Goal: Check status: Check status

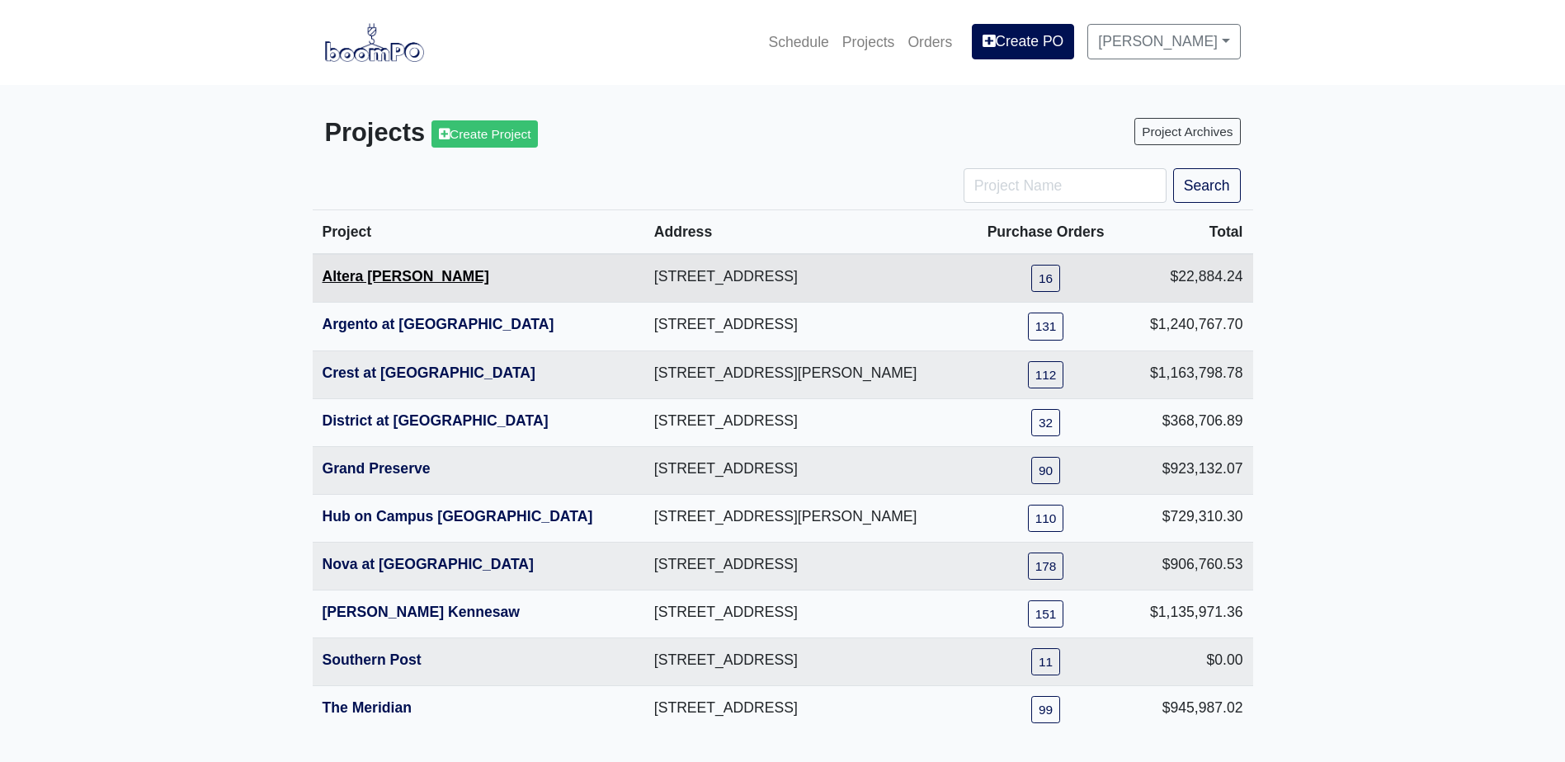
click at [389, 279] on link "Altera [PERSON_NAME]" at bounding box center [406, 276] width 167 height 17
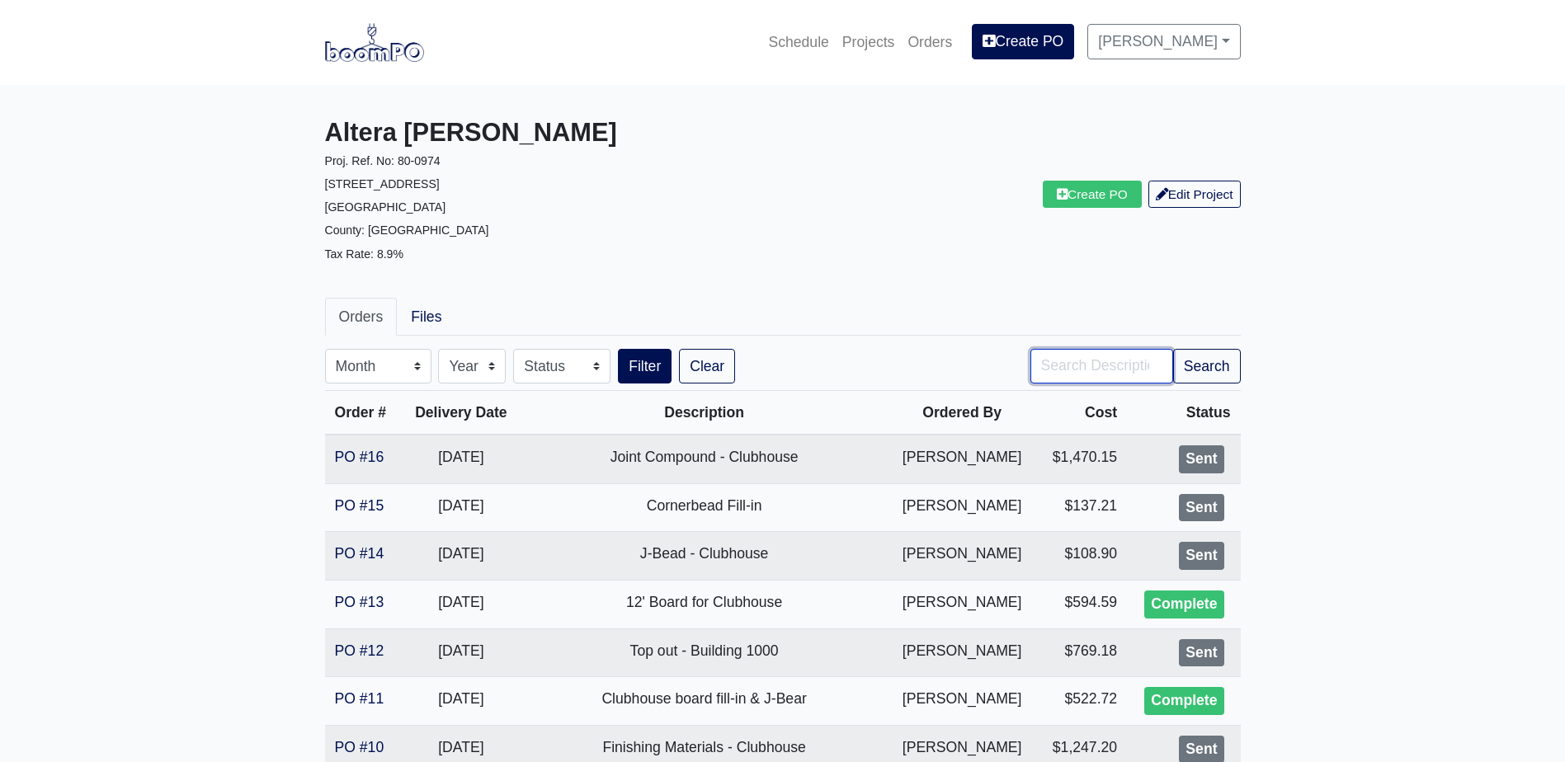
click at [1088, 379] on input "Search" at bounding box center [1101, 366] width 143 height 35
type input "club"
click at [618, 349] on button "Filter" at bounding box center [645, 366] width 54 height 35
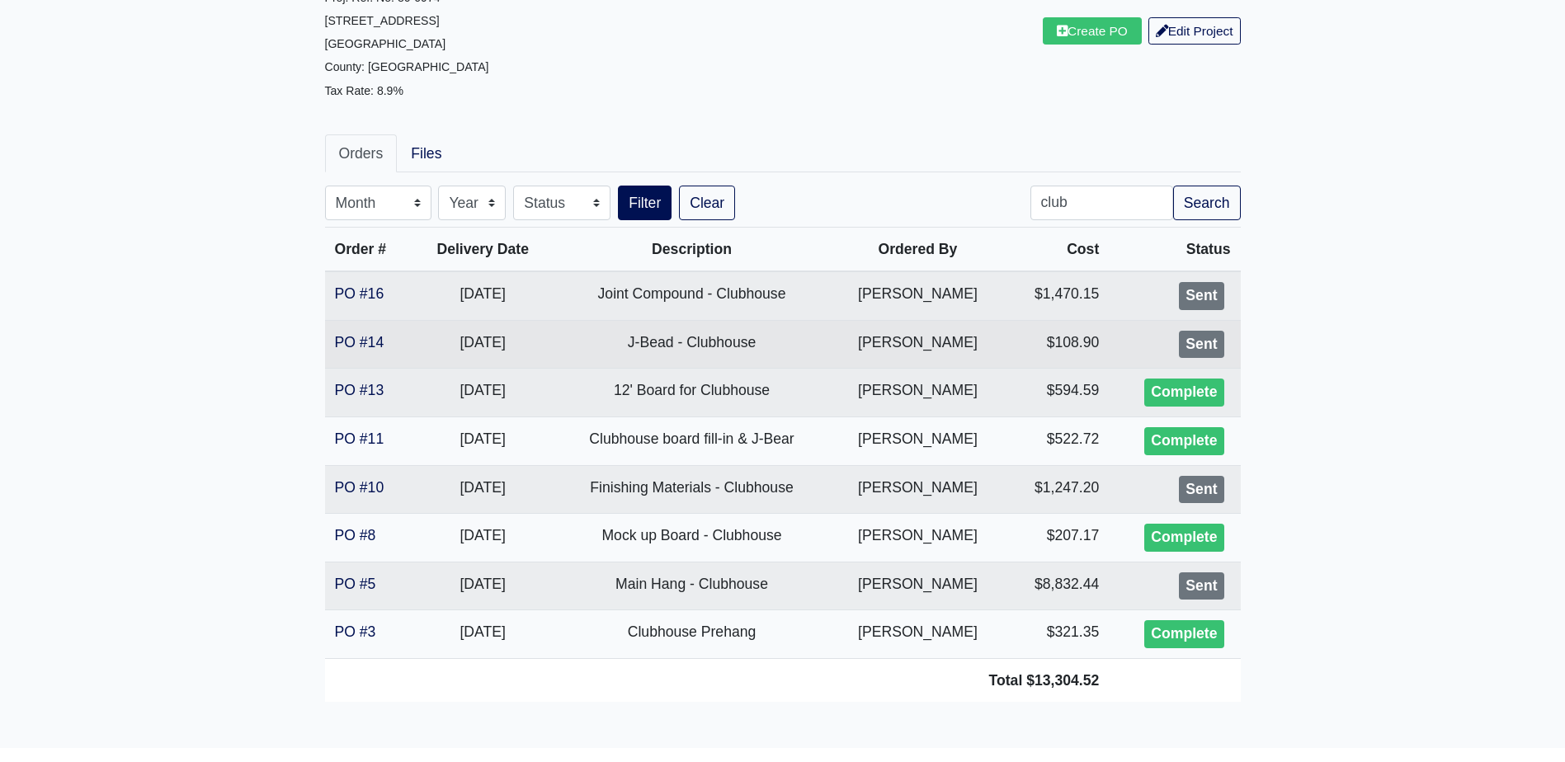
scroll to position [165, 0]
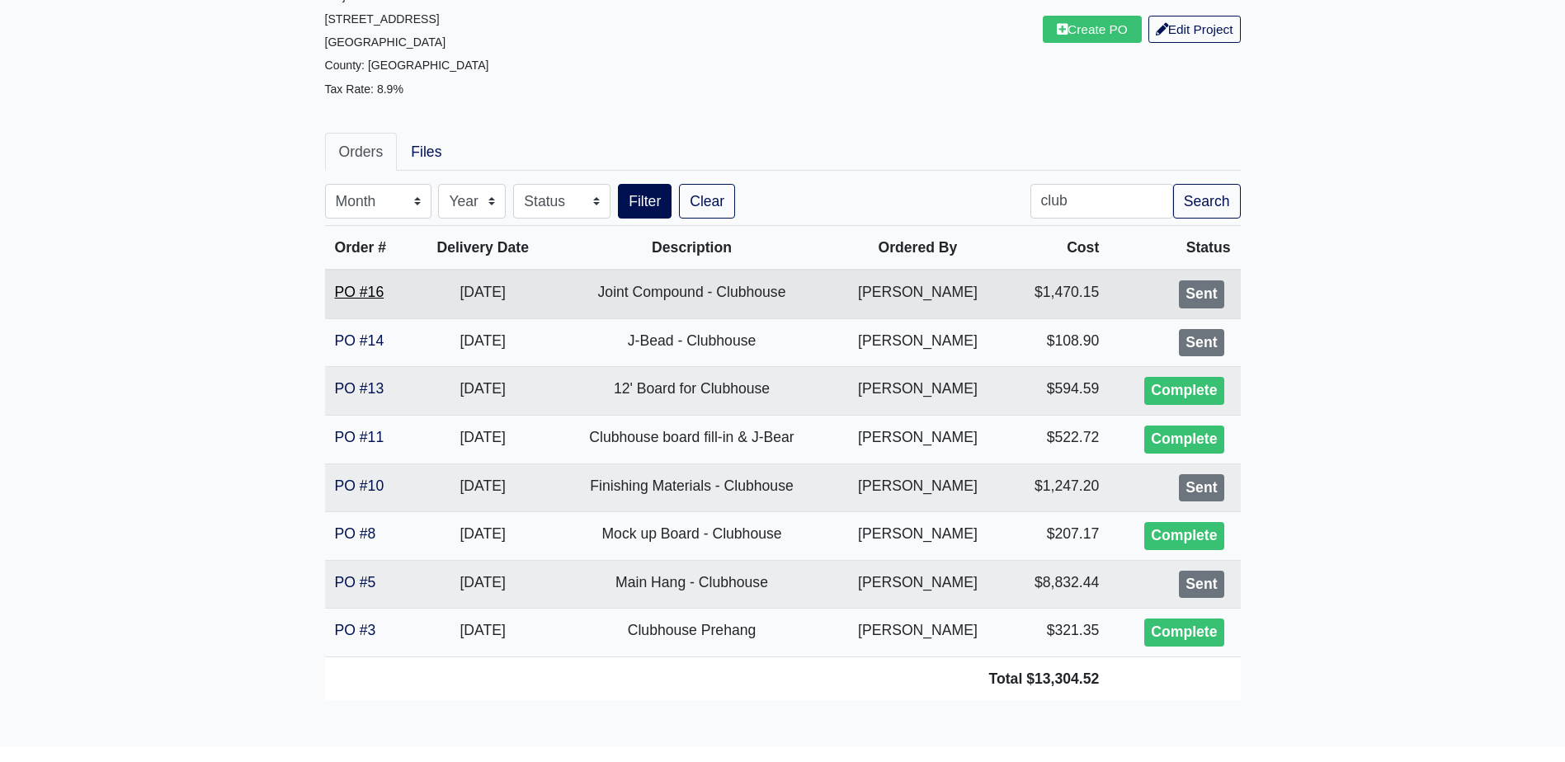
click at [351, 290] on link "PO #16" at bounding box center [360, 292] width 50 height 17
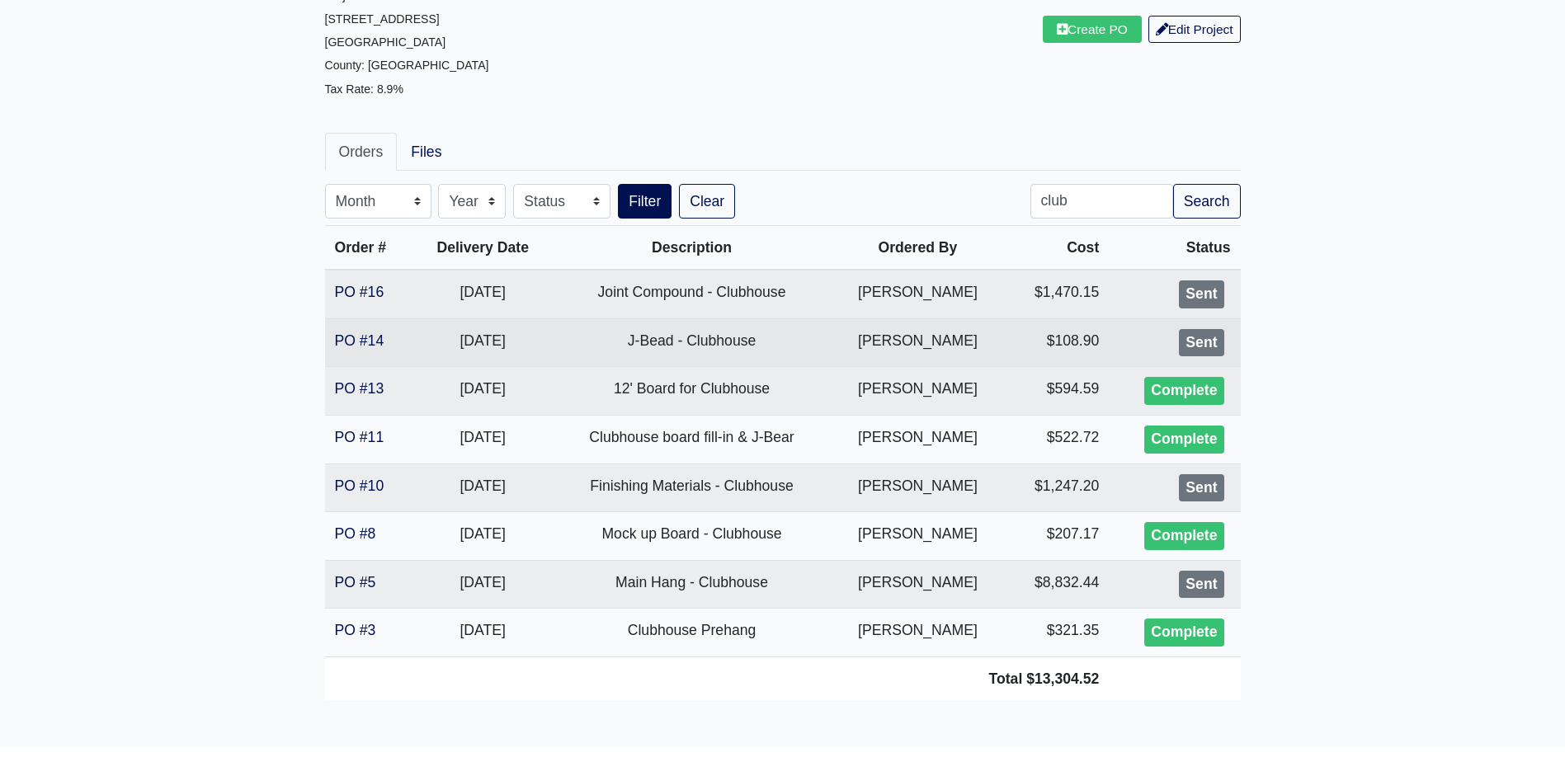
click at [354, 326] on td "PO #14" at bounding box center [369, 342] width 89 height 49
click at [351, 333] on link "PO #14" at bounding box center [360, 340] width 50 height 17
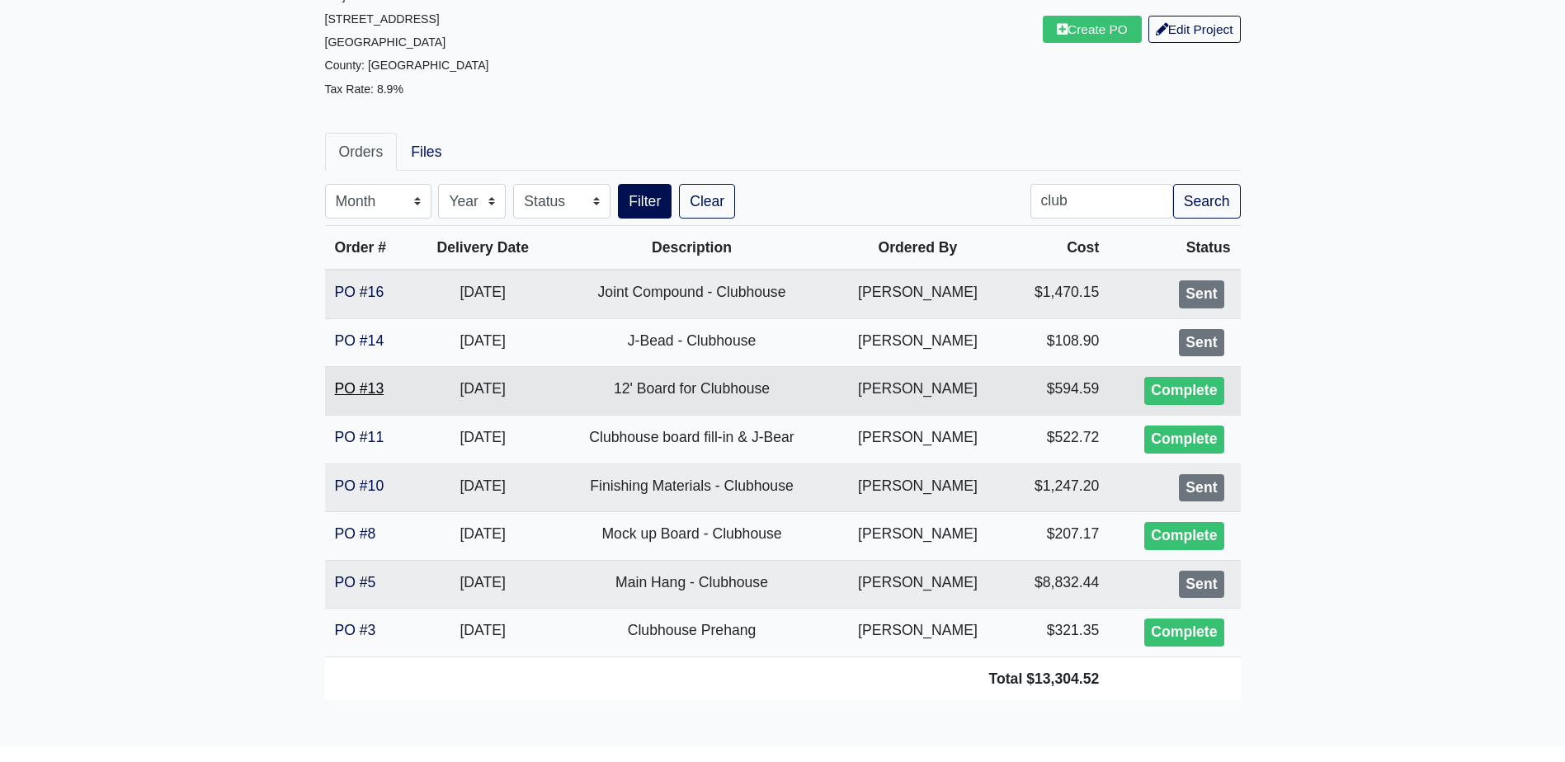
click at [380, 388] on link "PO #13" at bounding box center [360, 388] width 50 height 17
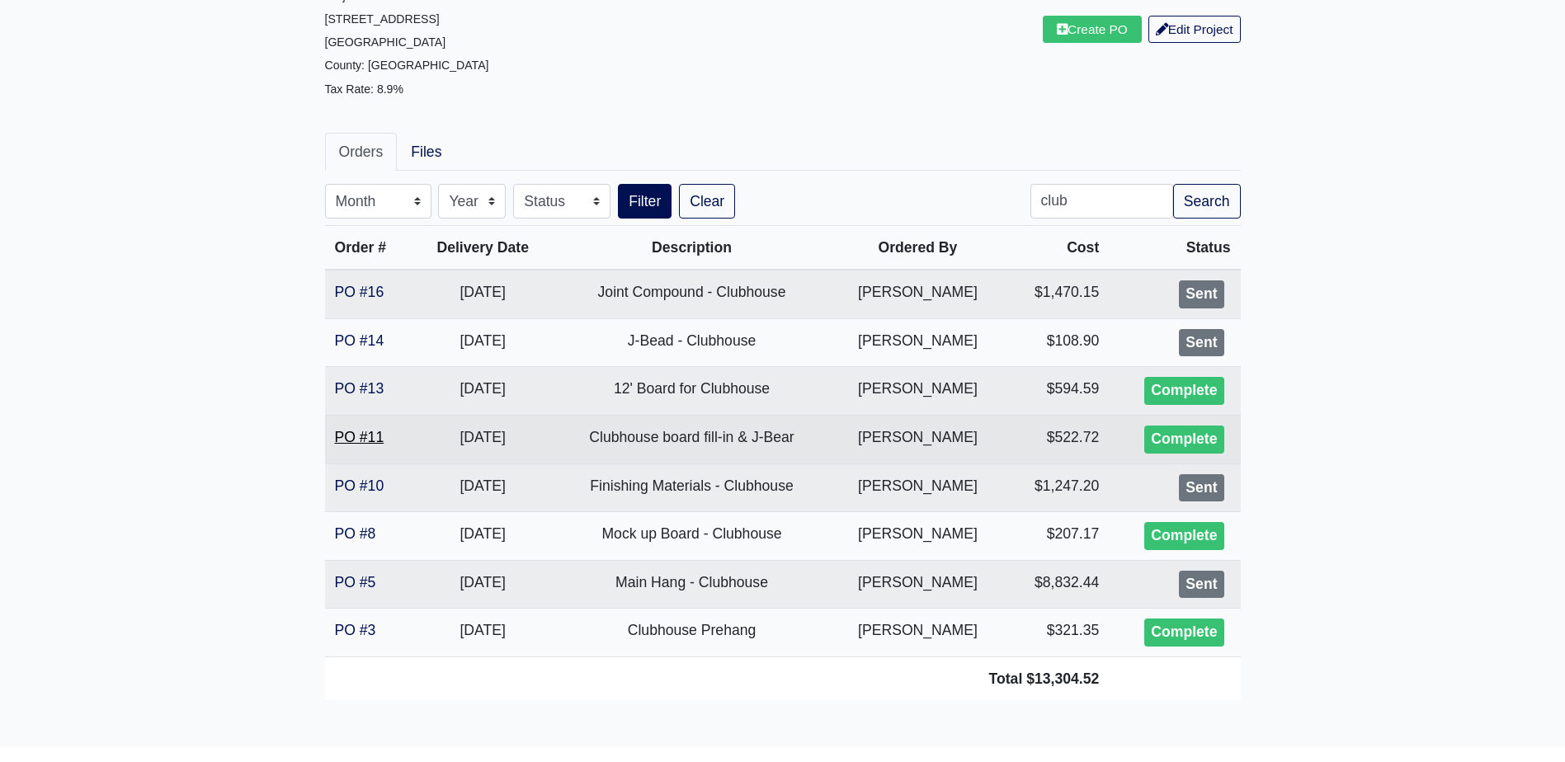
click at [348, 442] on link "PO #11" at bounding box center [360, 437] width 50 height 17
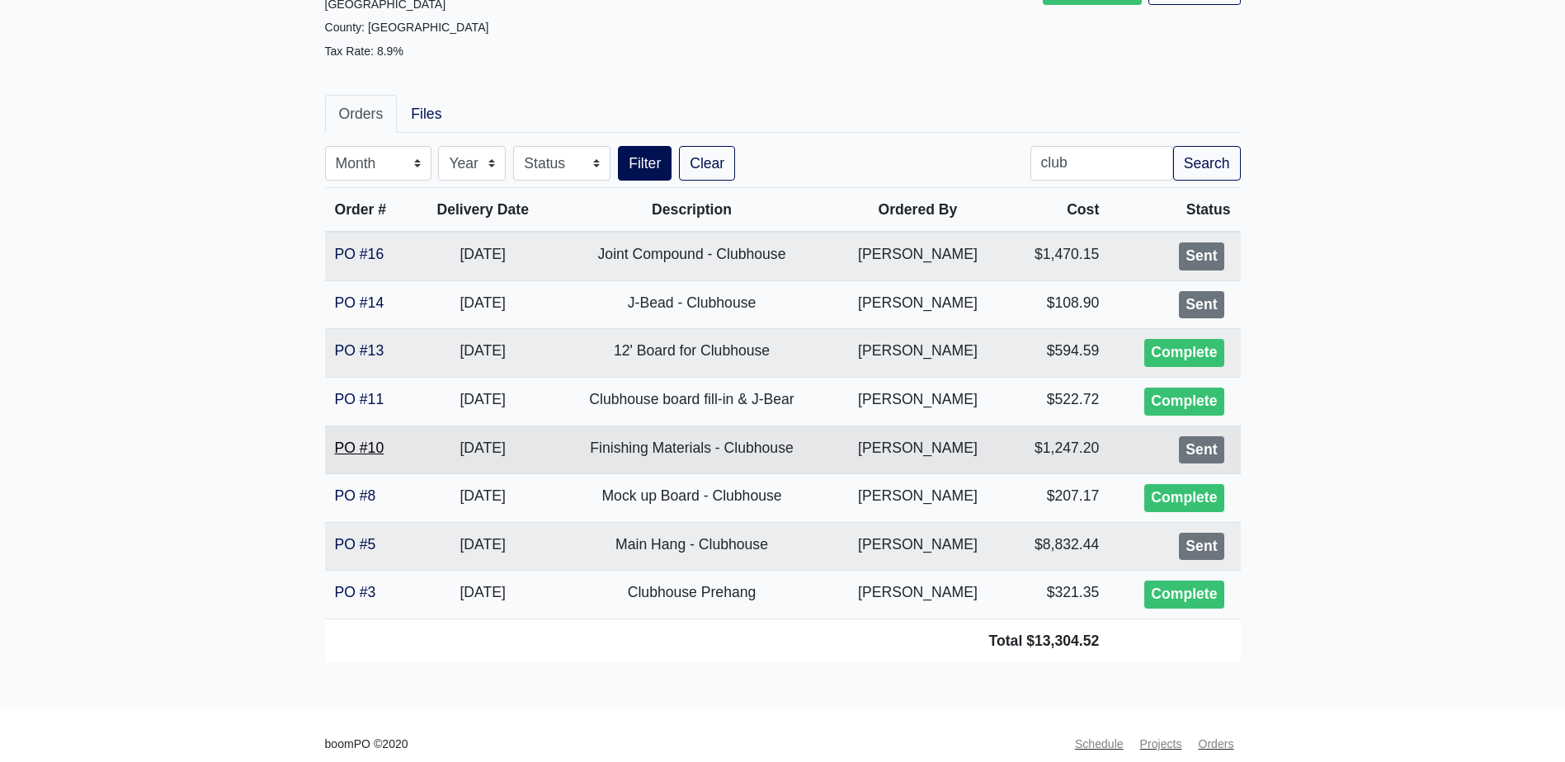
scroll to position [221, 0]
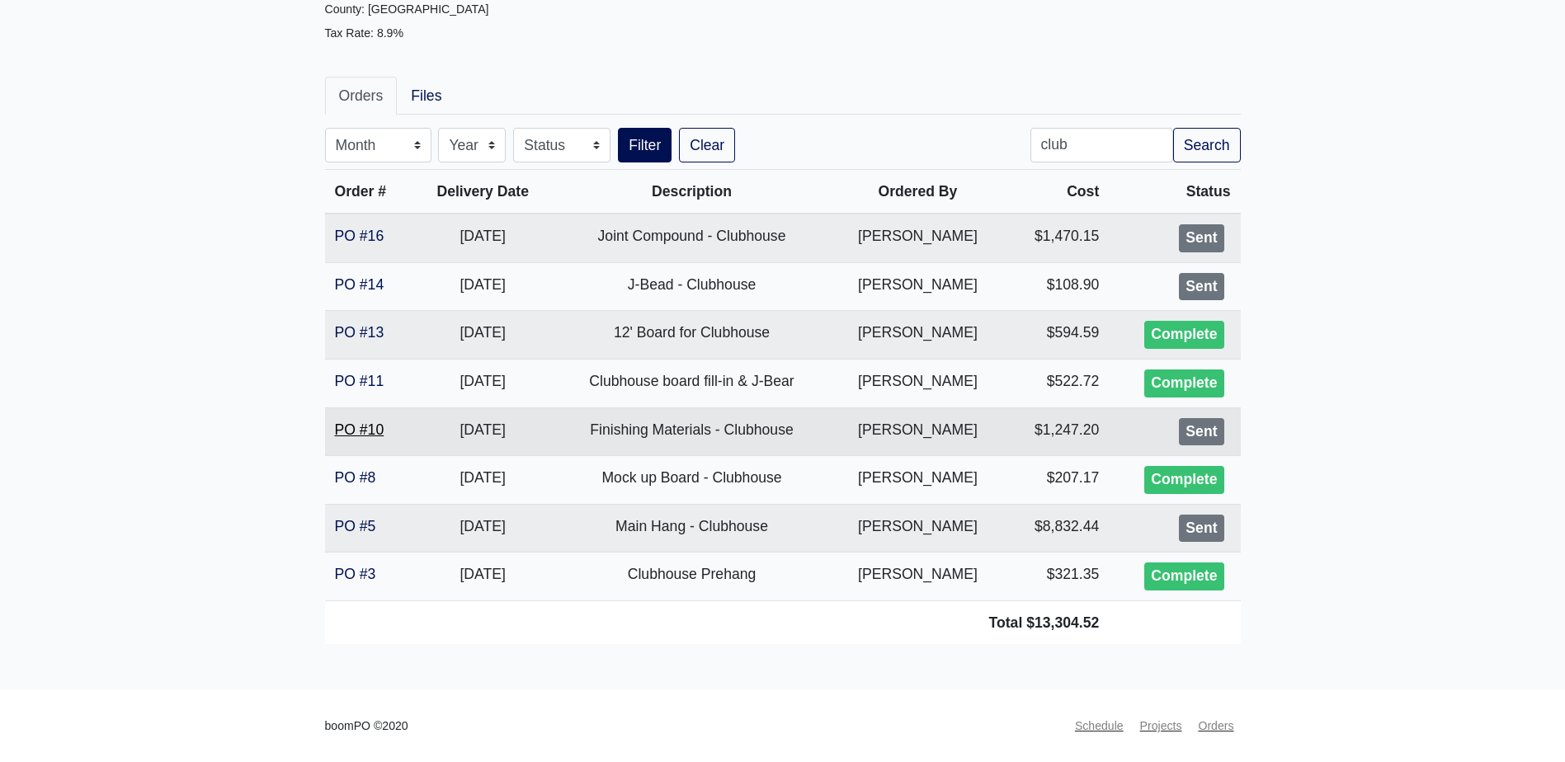
click at [359, 422] on link "PO #10" at bounding box center [360, 430] width 50 height 17
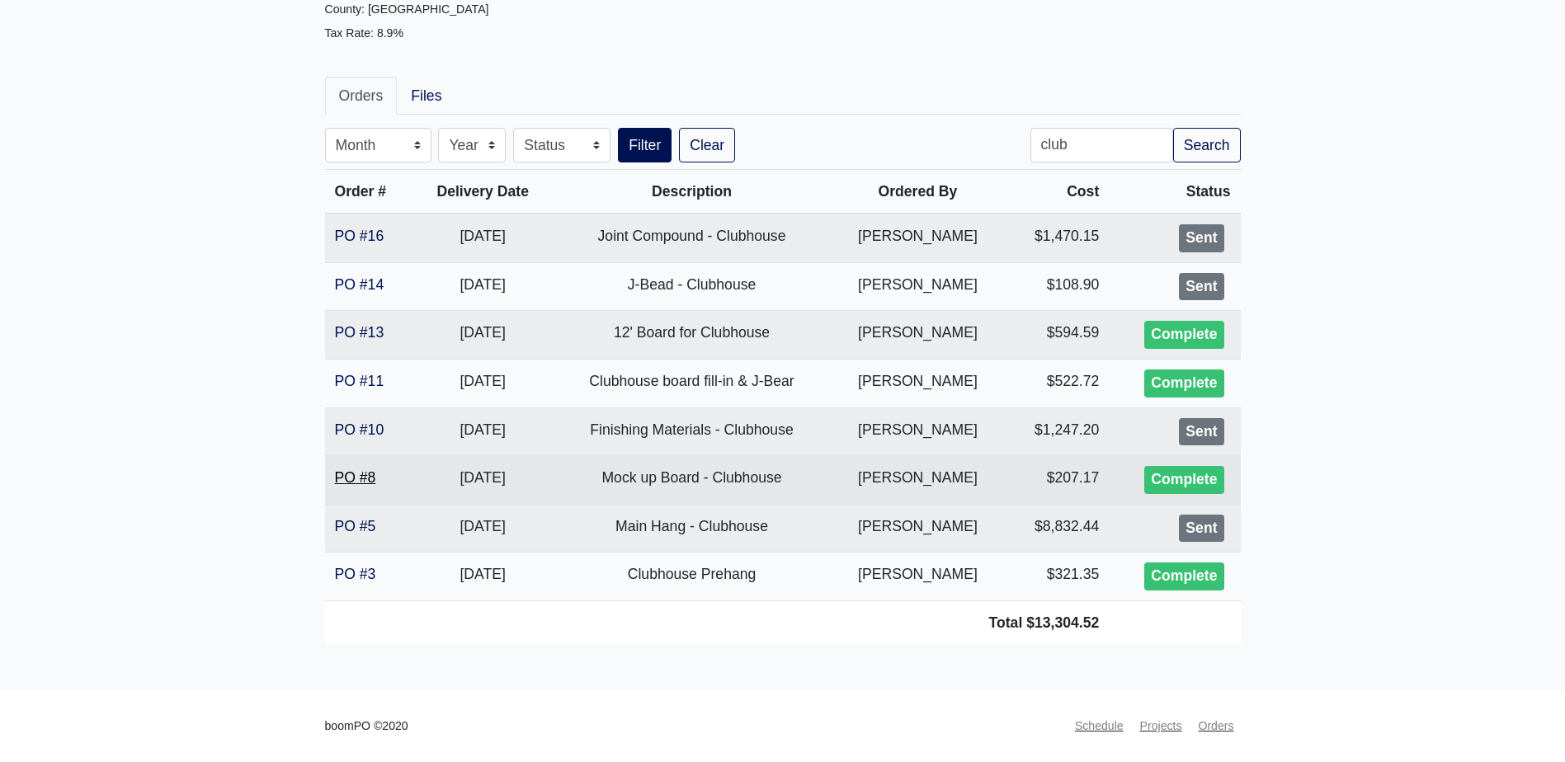
click at [361, 482] on link "PO #8" at bounding box center [355, 477] width 41 height 17
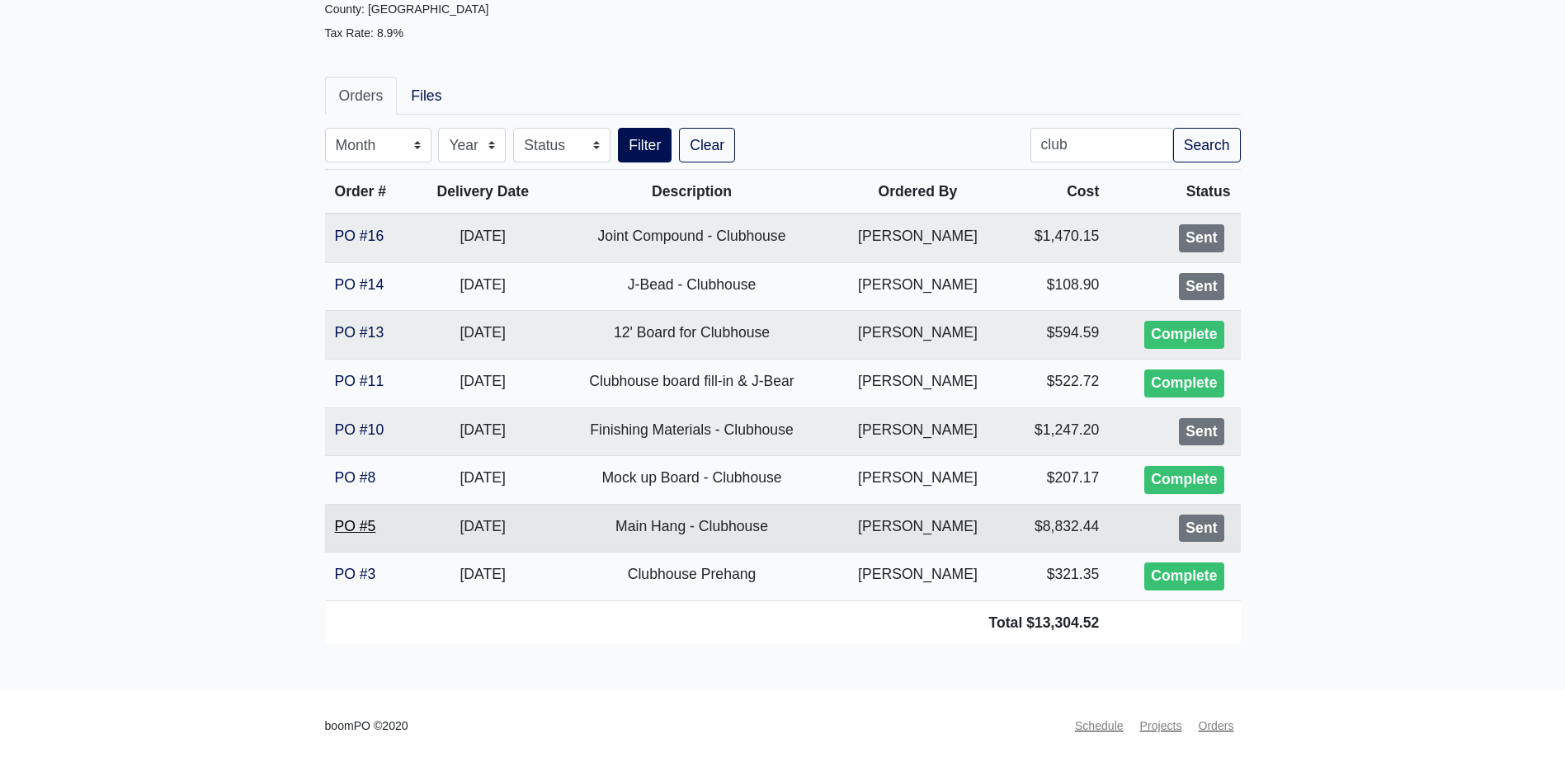
click at [337, 522] on link "PO #5" at bounding box center [355, 526] width 41 height 17
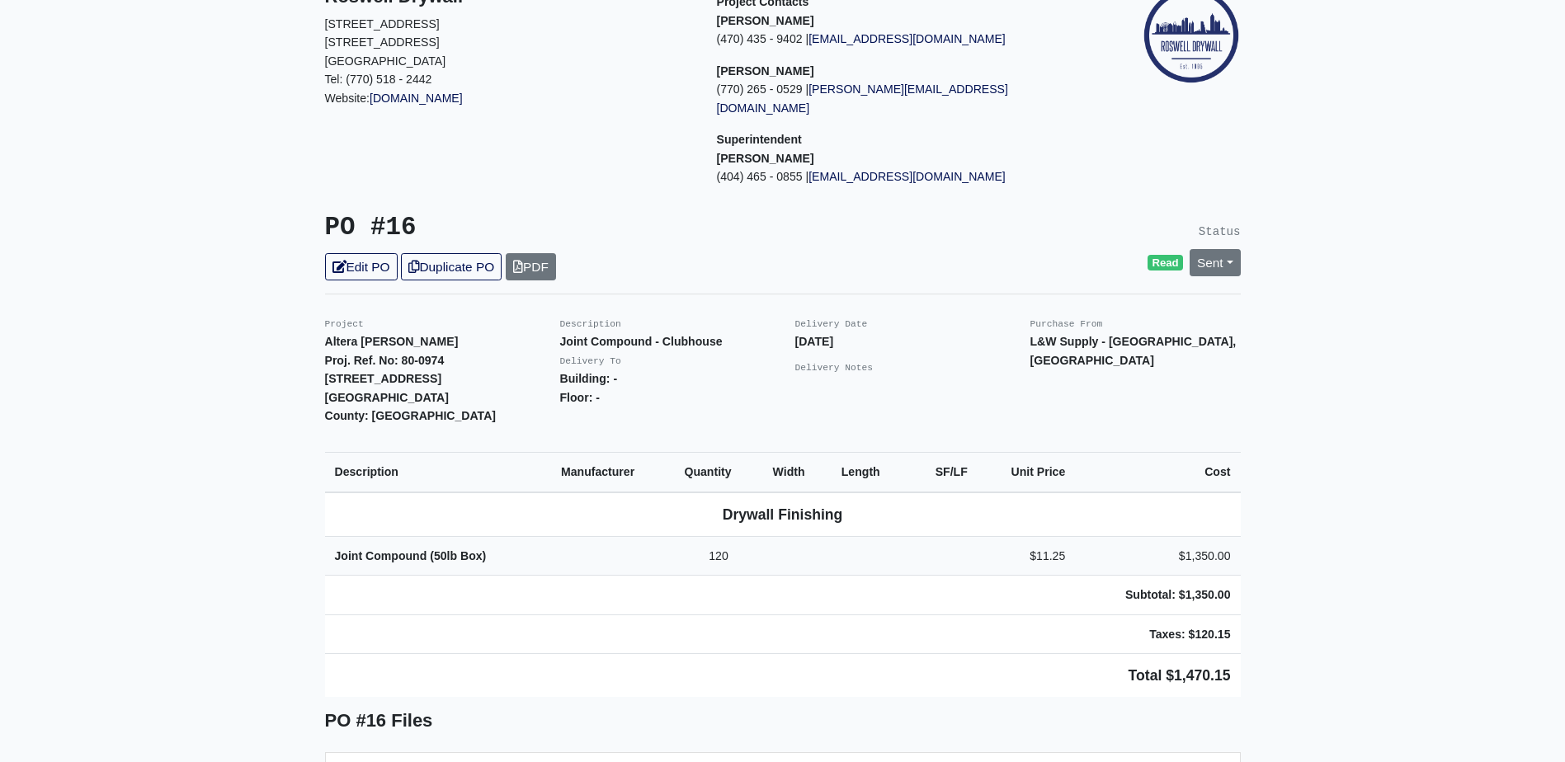
scroll to position [165, 0]
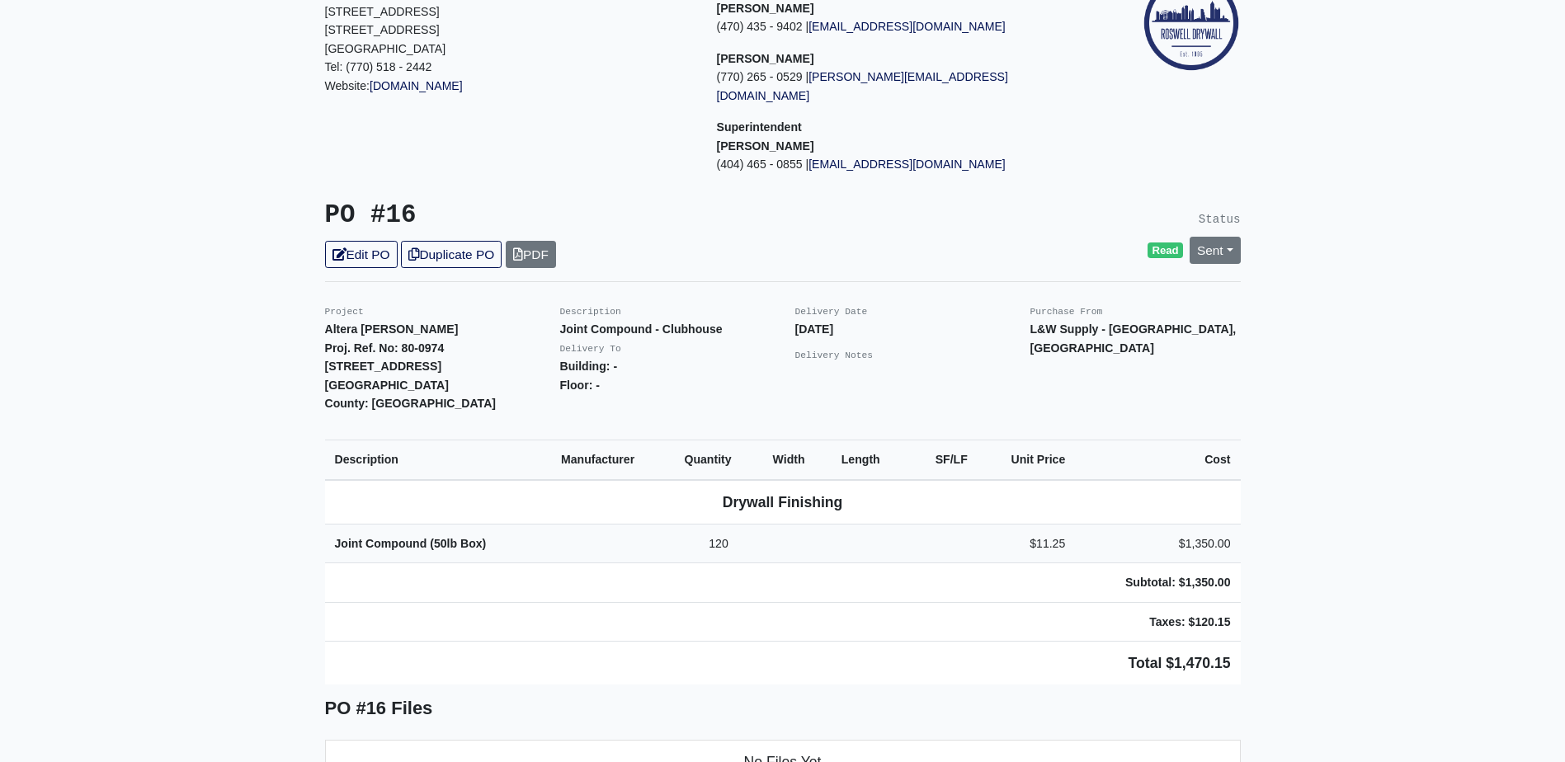
drag, startPoint x: 0, startPoint y: 0, endPoint x: 235, endPoint y: 285, distance: 369.2
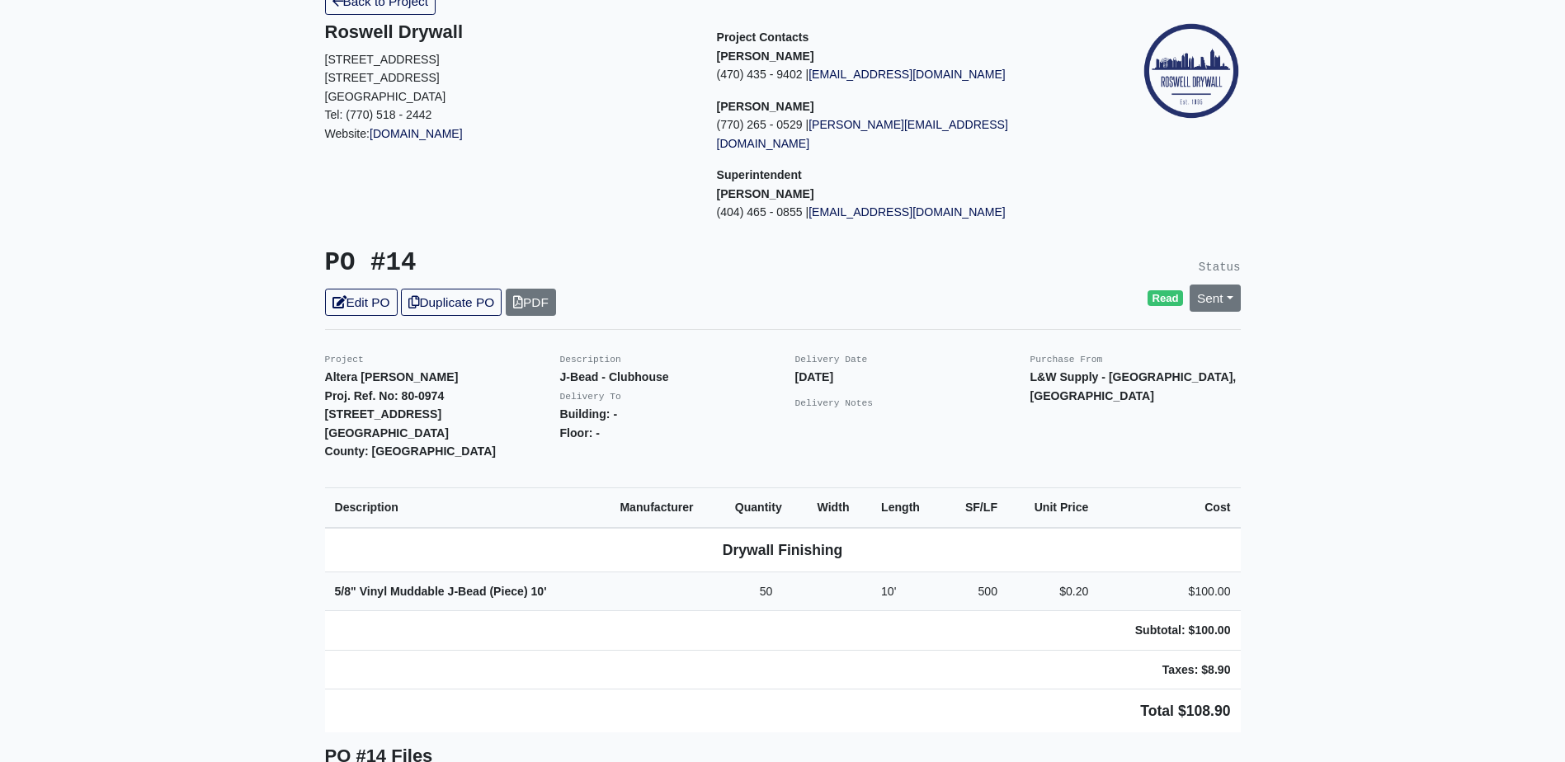
scroll to position [330, 0]
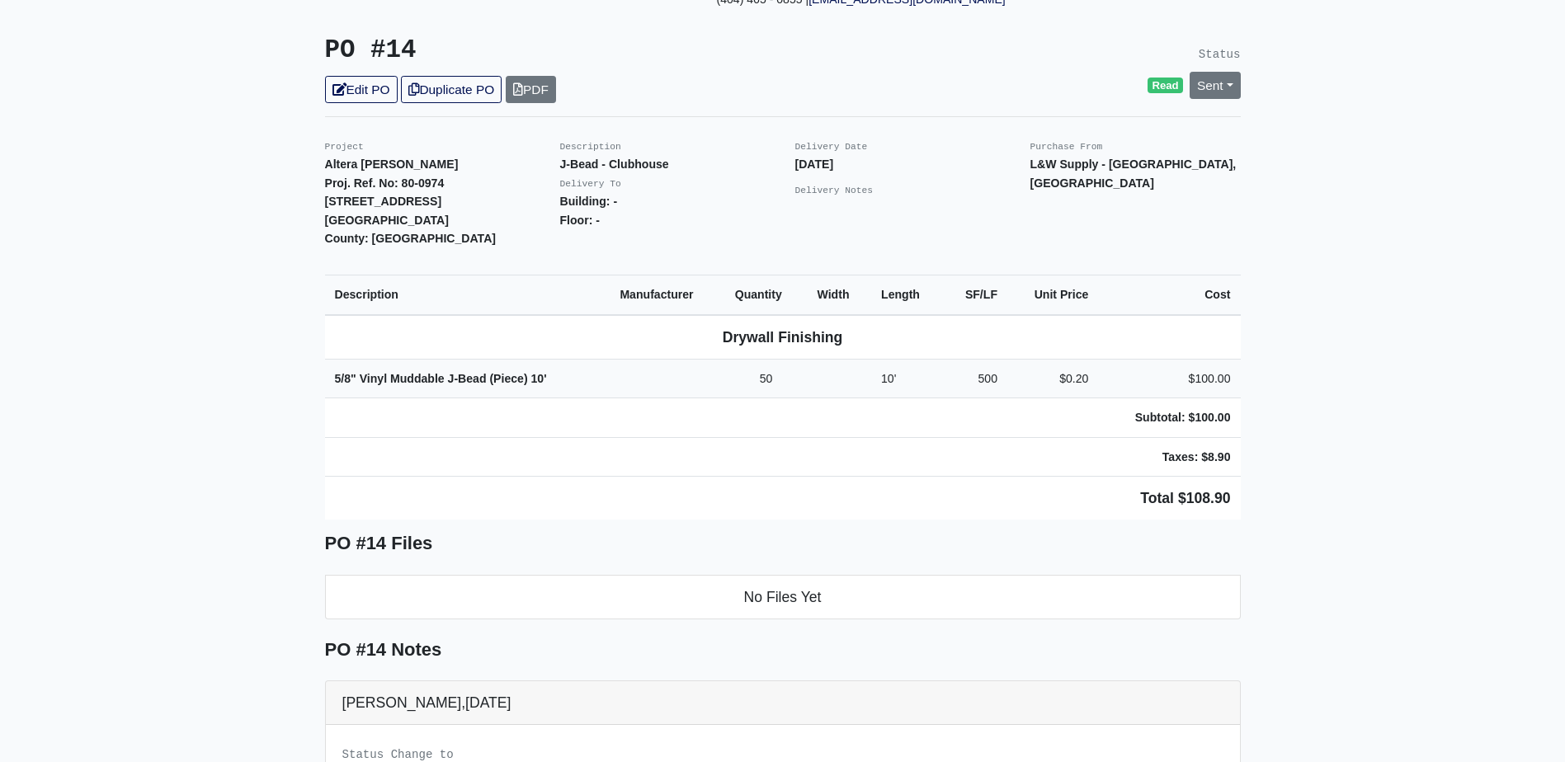
drag, startPoint x: 291, startPoint y: 330, endPoint x: 328, endPoint y: 318, distance: 38.4
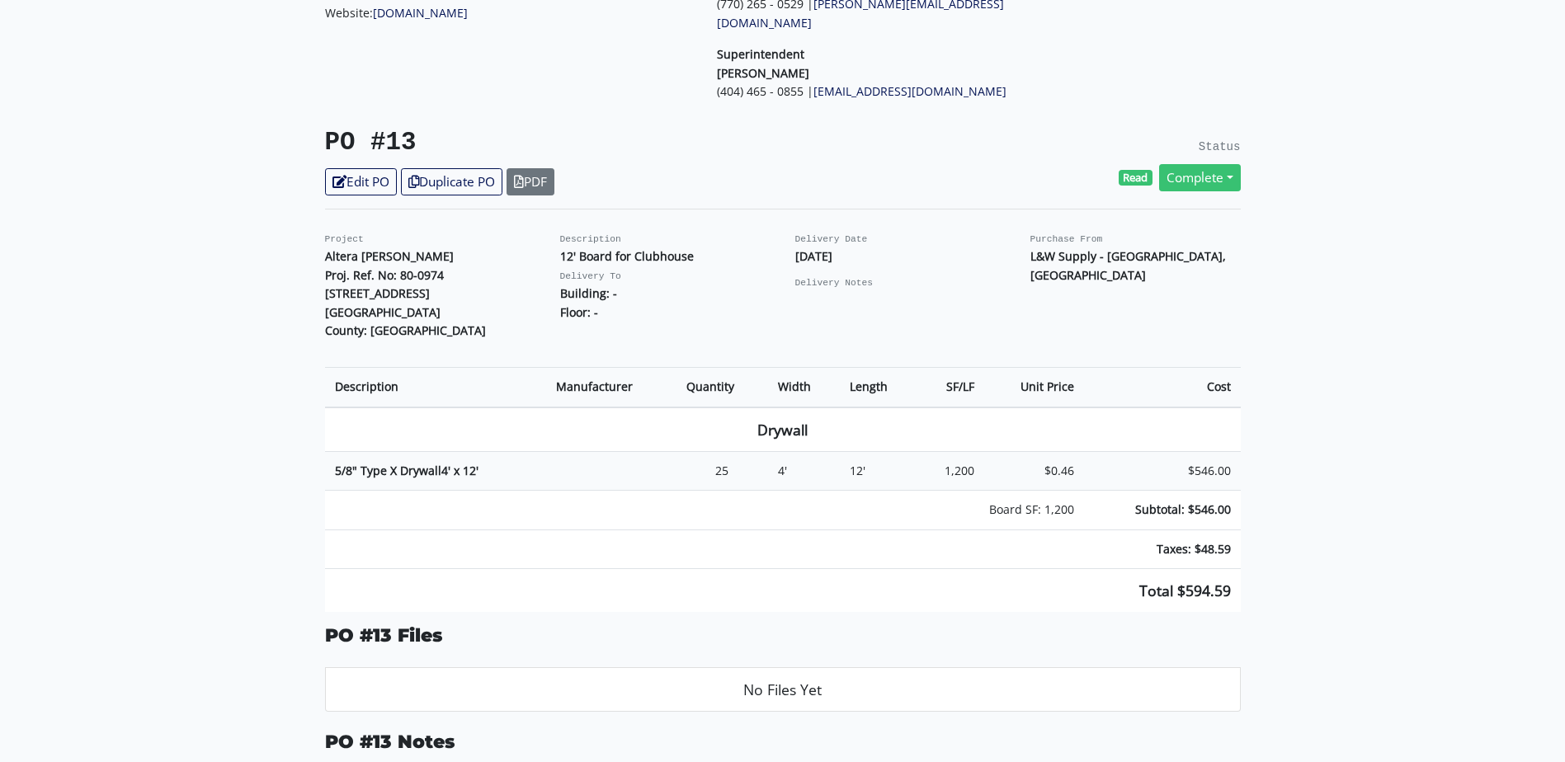
scroll to position [248, 0]
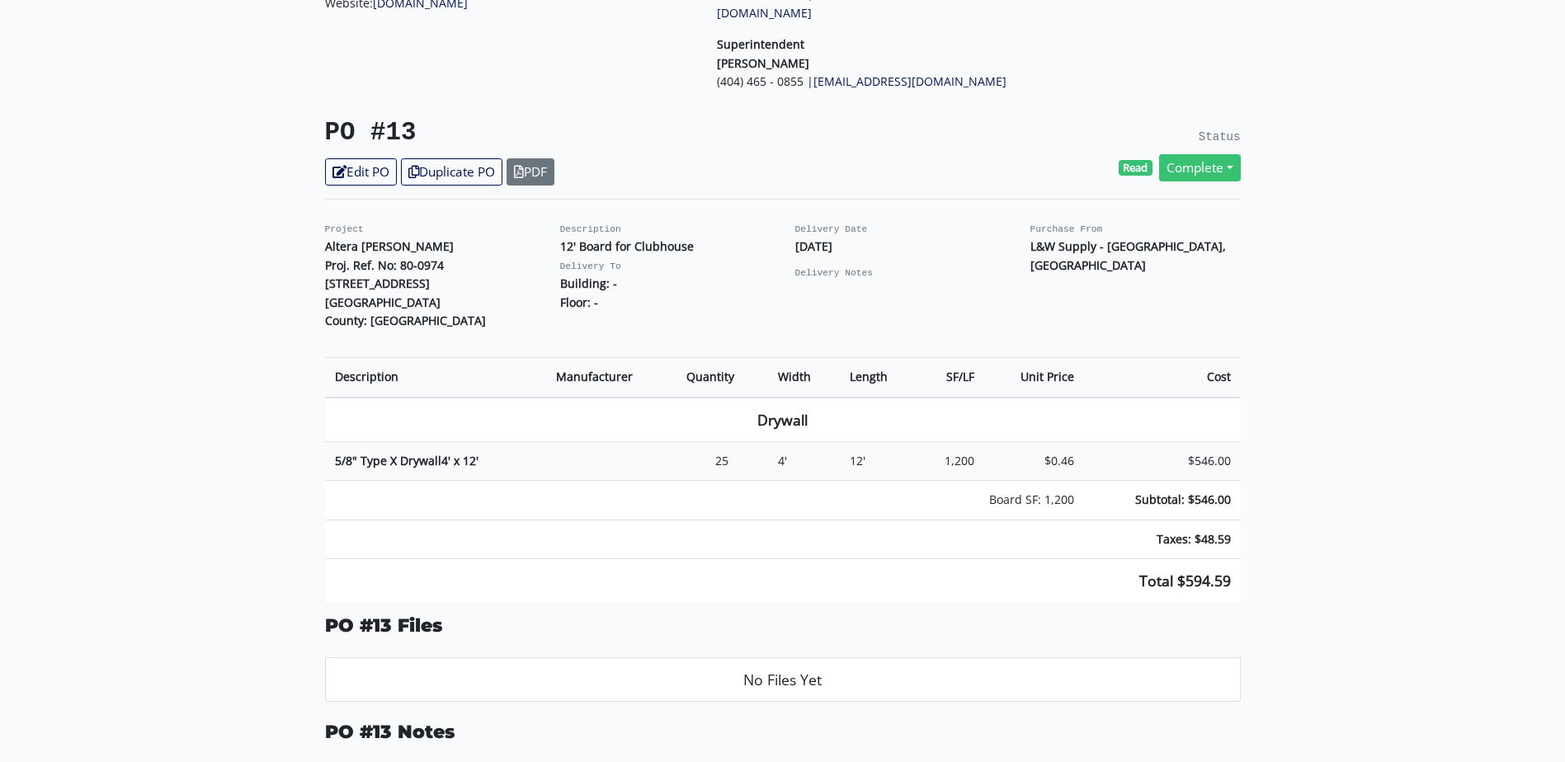
click at [167, 419] on main "Back to Project Roswell Drywall 7000 Peachtree Dunwoody Rd NE Building 5, Suite…" at bounding box center [782, 640] width 1565 height 1607
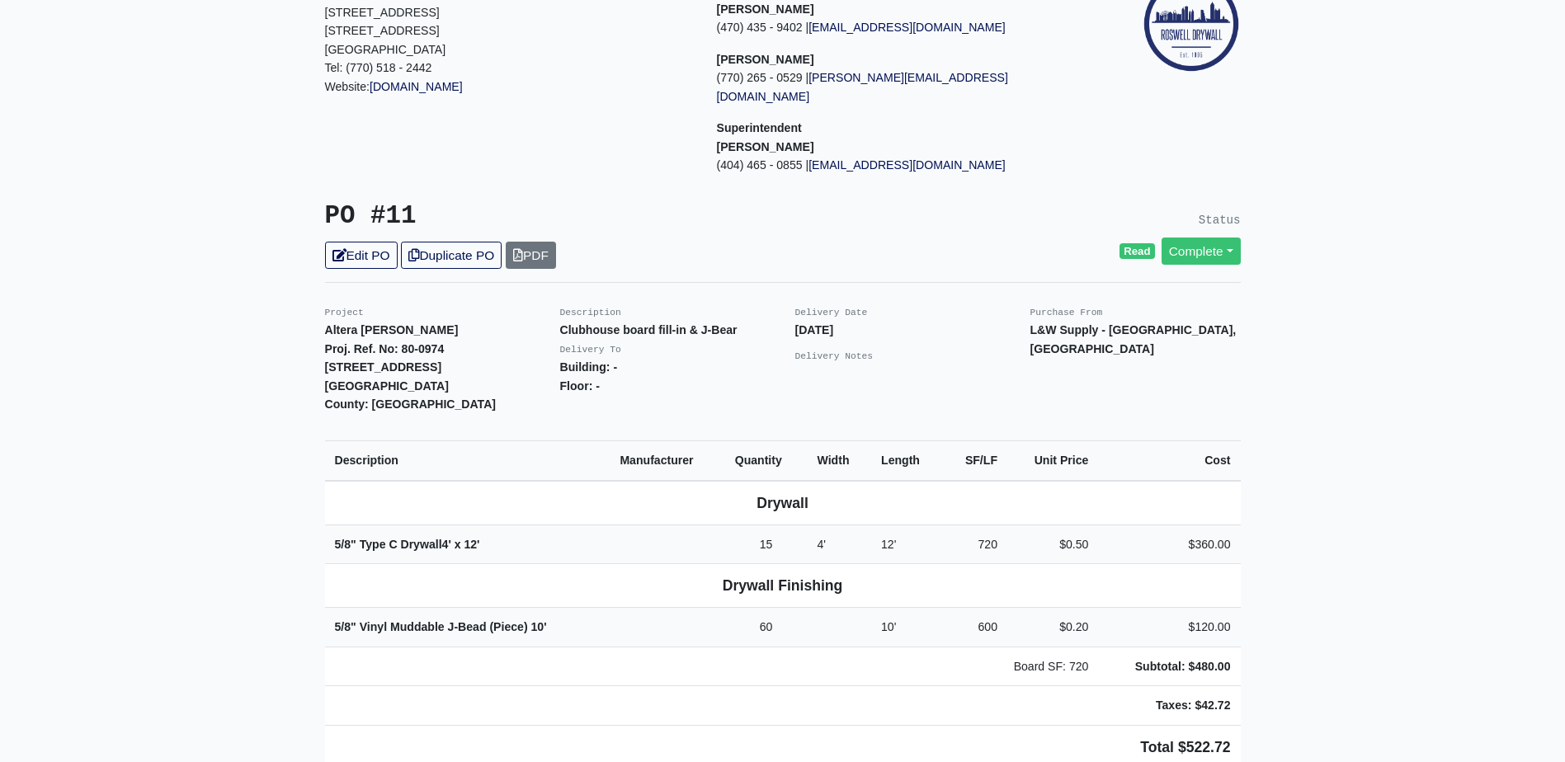
scroll to position [165, 0]
click at [559, 440] on th "Description" at bounding box center [467, 460] width 285 height 40
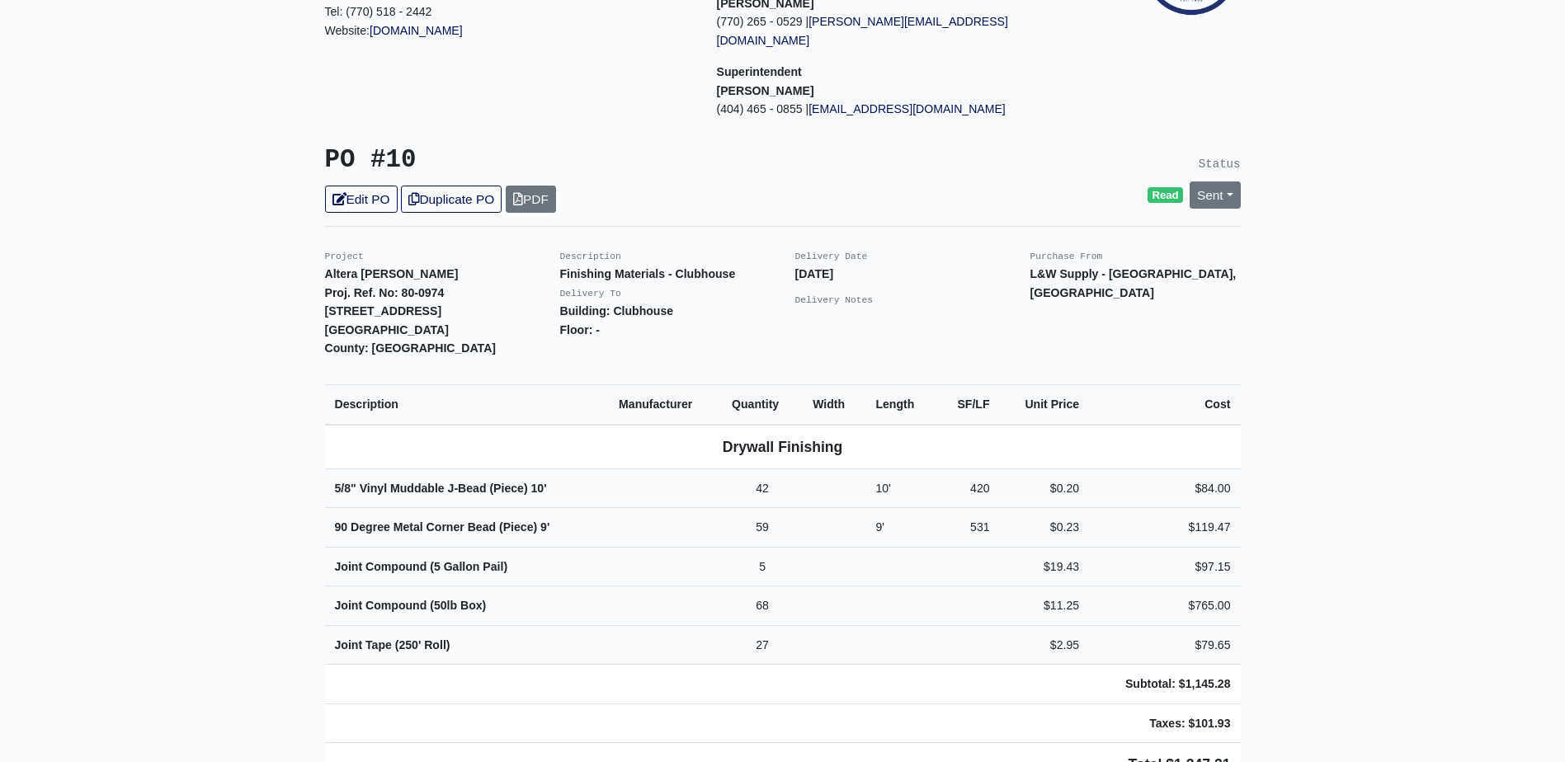
scroll to position [248, 0]
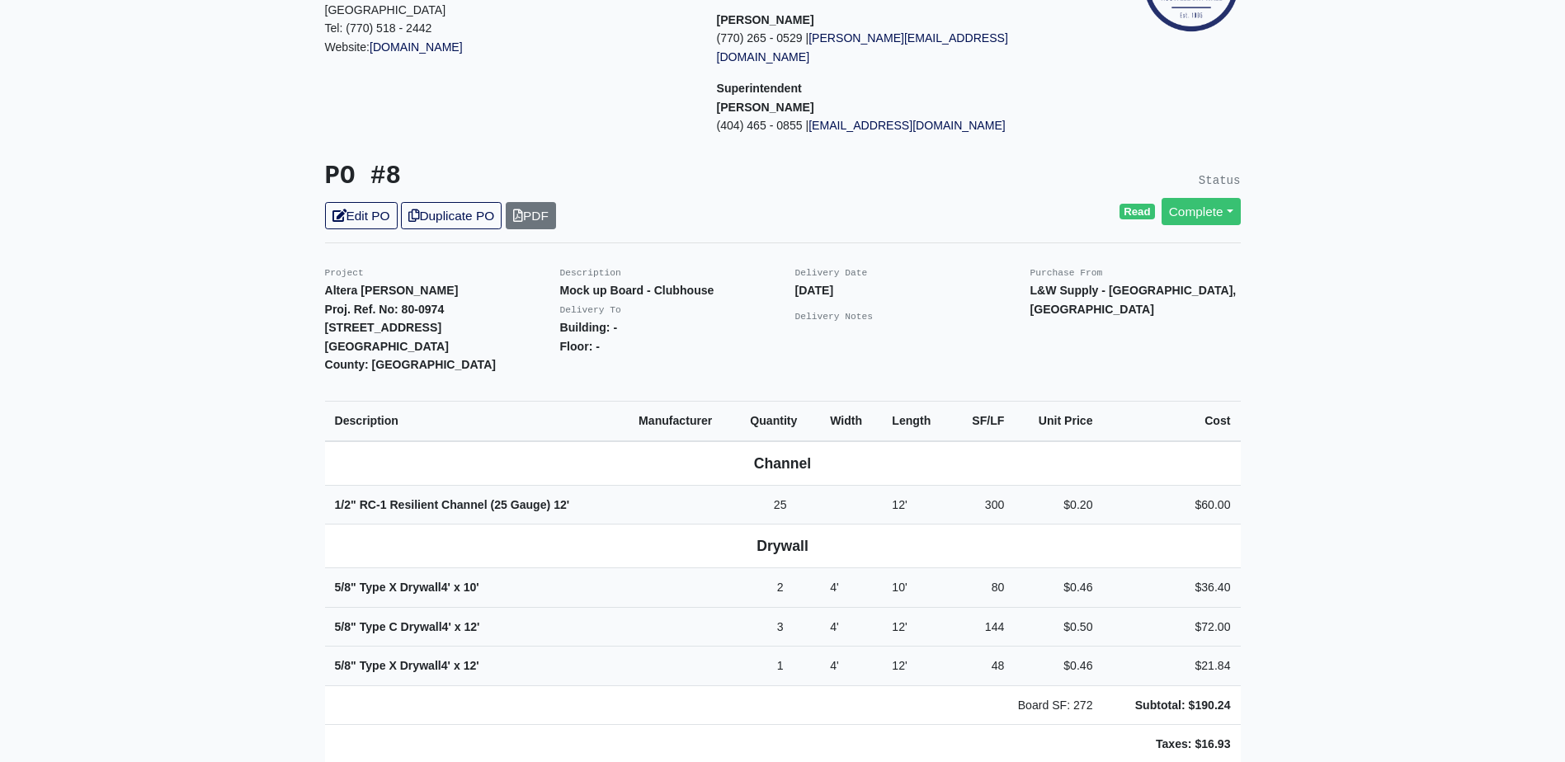
scroll to position [248, 0]
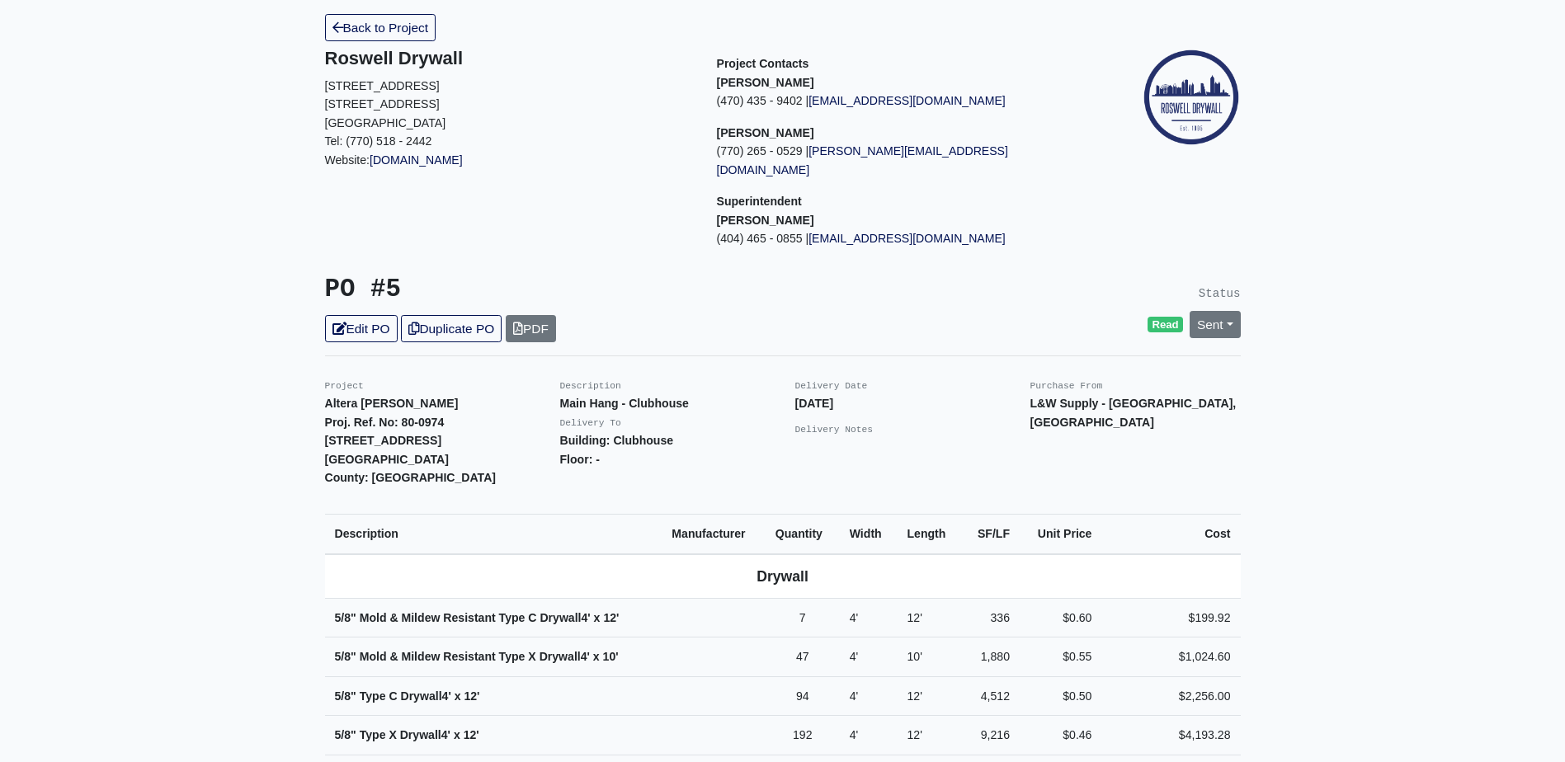
scroll to position [330, 0]
